Goal: Information Seeking & Learning: Learn about a topic

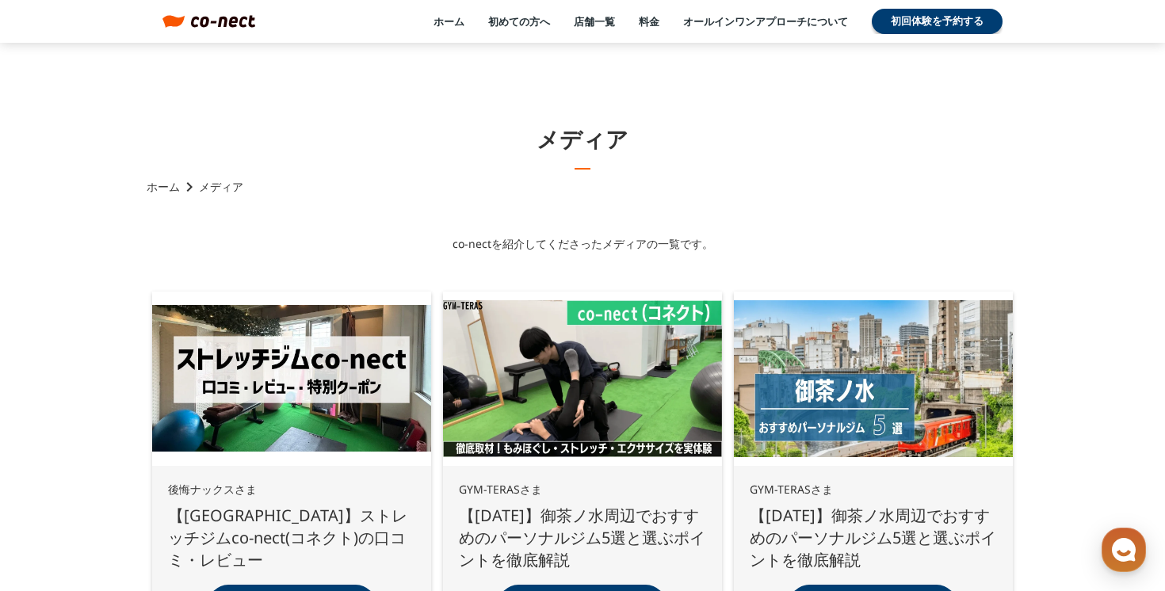
click at [336, 405] on div at bounding box center [291, 379] width 279 height 174
click at [333, 484] on div "後悔ナックスさま 【新宿区】ストレッチジムco-nect(コネクト)の口コミ・レビュー" at bounding box center [291, 527] width 247 height 90
click at [304, 524] on p "【新宿区】ストレッチジムco-nect(コネクト)の口コミ・レビュー" at bounding box center [291, 538] width 247 height 67
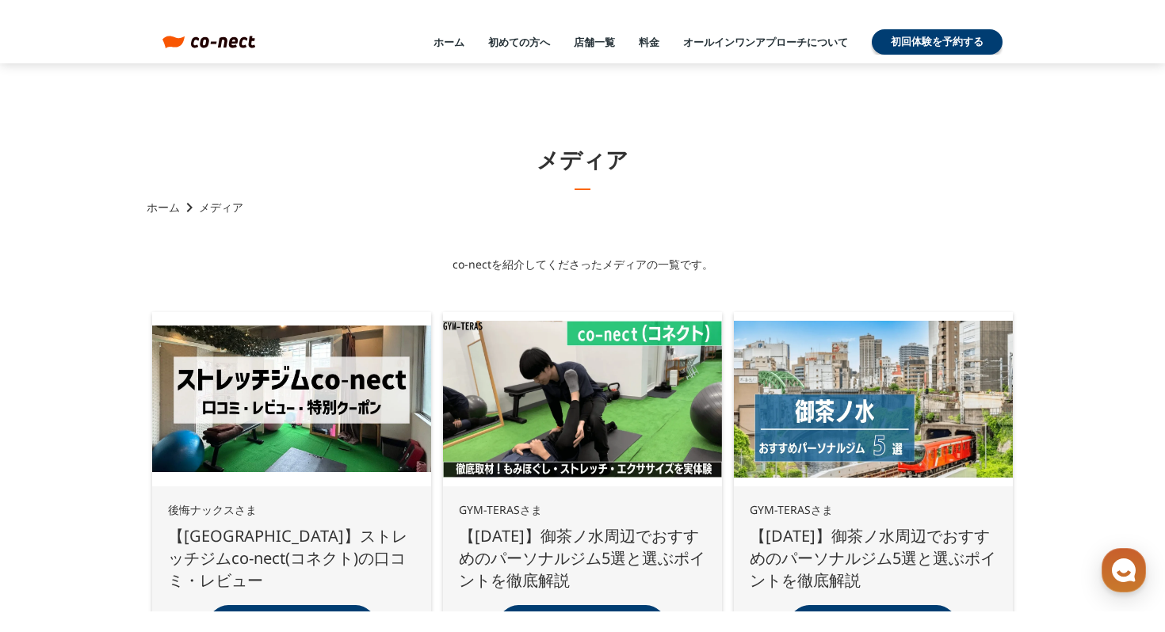
scroll to position [104, 0]
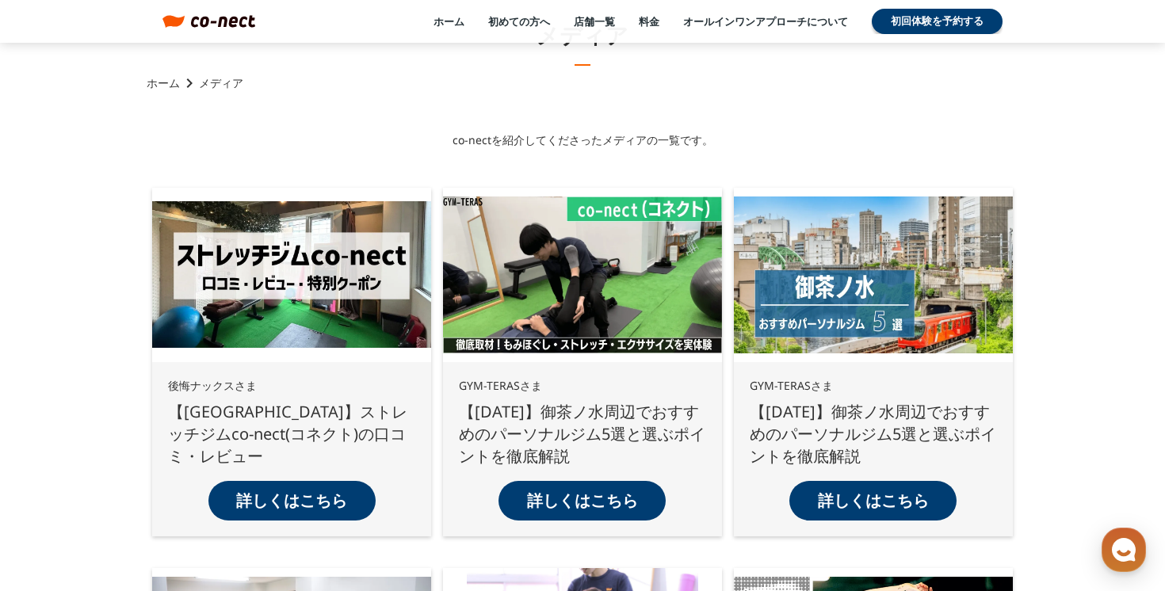
click at [307, 490] on p "詳しくはこちら" at bounding box center [291, 501] width 111 height 22
